Goal: Information Seeking & Learning: Learn about a topic

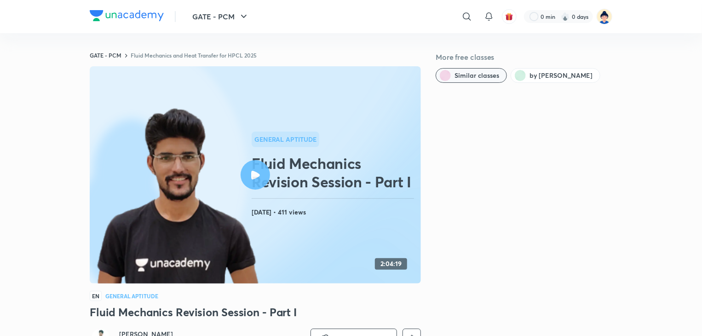
click at [479, 73] on span "Similar classes" at bounding box center [477, 75] width 45 height 9
click at [117, 54] on link "GATE - PCM" at bounding box center [106, 55] width 32 height 7
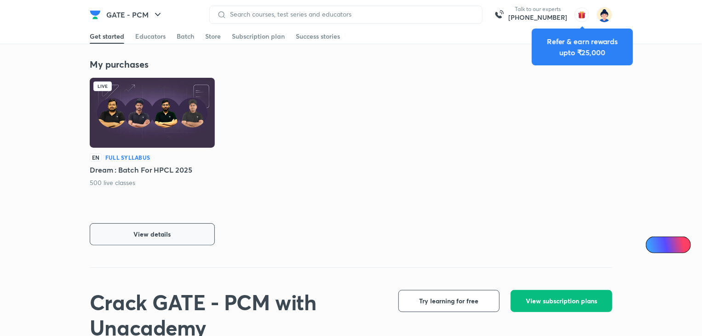
click at [156, 239] on button "View details" at bounding box center [152, 234] width 125 height 22
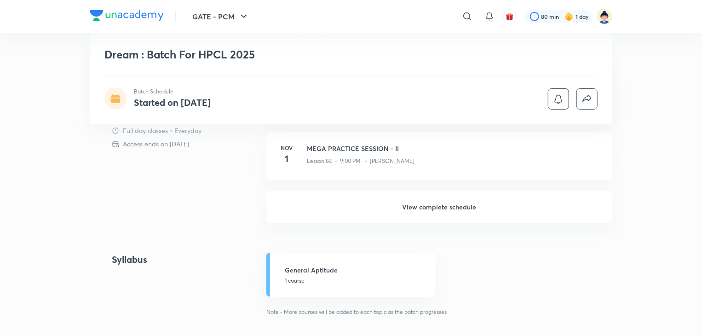
scroll to position [317, 0]
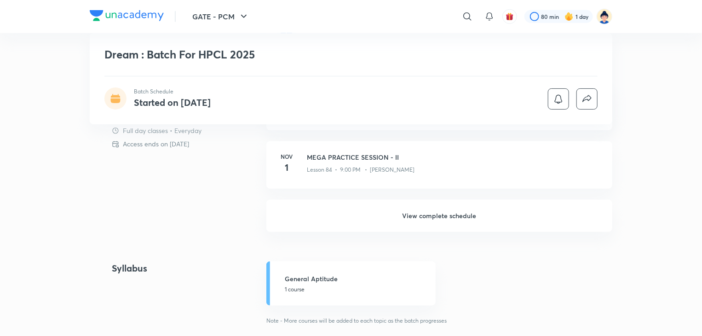
click at [445, 216] on h6 "View complete schedule" at bounding box center [439, 216] width 346 height 32
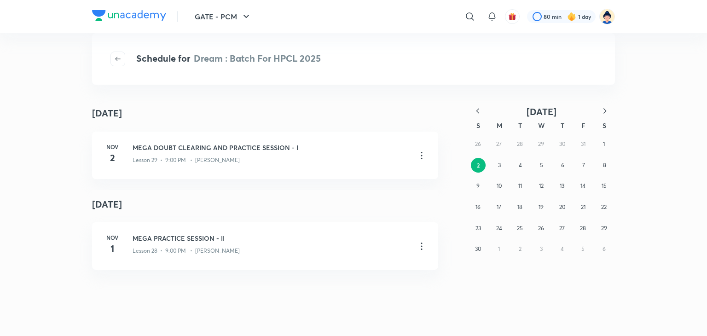
click at [477, 115] on icon "button" at bounding box center [477, 110] width 9 height 9
click at [602, 112] on icon "button" at bounding box center [604, 110] width 9 height 9
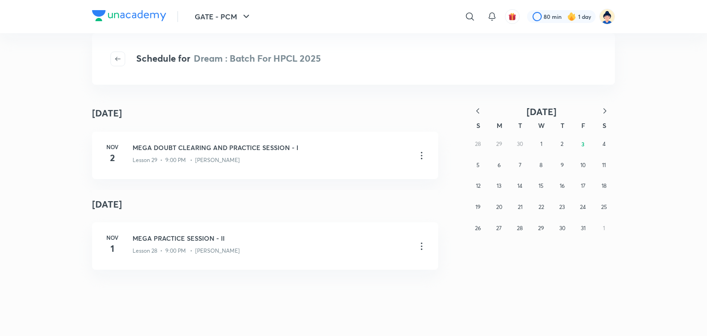
click at [602, 112] on icon "button" at bounding box center [604, 110] width 9 height 9
click at [475, 115] on button "button" at bounding box center [478, 112] width 20 height 12
click at [563, 208] on abbr "23" at bounding box center [562, 206] width 6 height 7
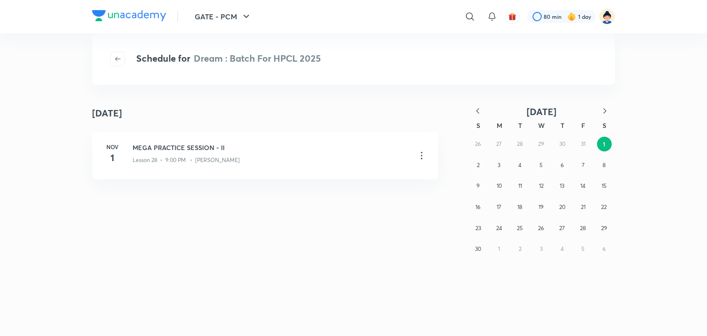
click at [479, 110] on icon "button" at bounding box center [477, 110] width 9 height 9
click at [521, 162] on abbr "9" at bounding box center [519, 165] width 3 height 7
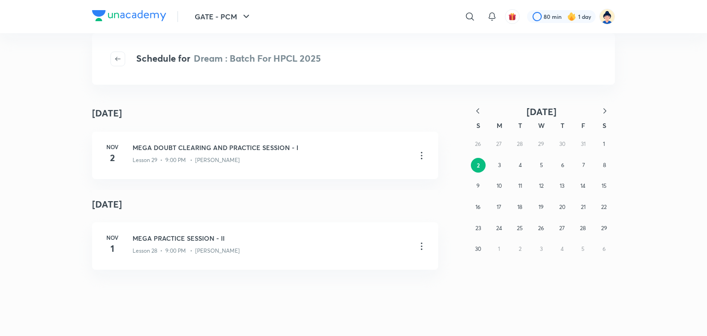
click at [479, 108] on icon "button" at bounding box center [477, 110] width 9 height 9
click at [581, 164] on abbr "11" at bounding box center [583, 165] width 4 height 7
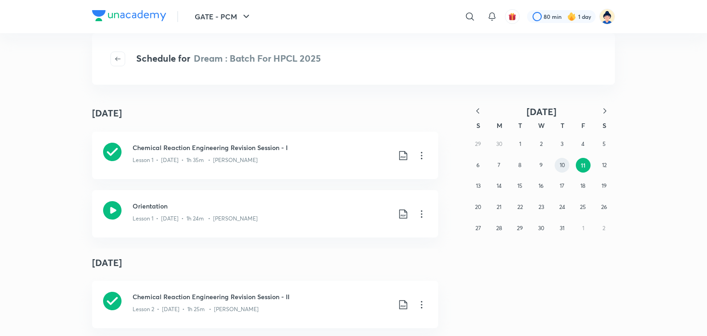
click at [559, 164] on button "10" at bounding box center [561, 165] width 15 height 15
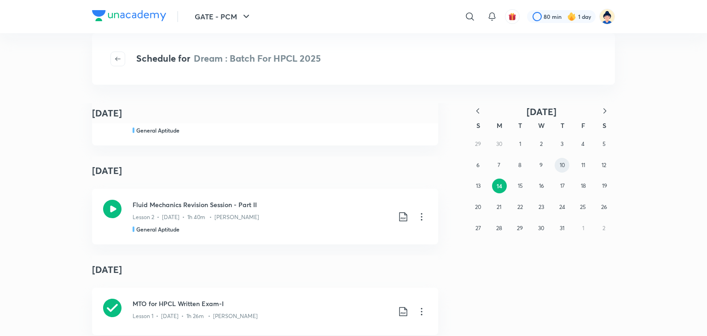
scroll to position [548, 0]
click at [113, 205] on icon at bounding box center [112, 208] width 18 height 18
